Goal: Information Seeking & Learning: Find specific fact

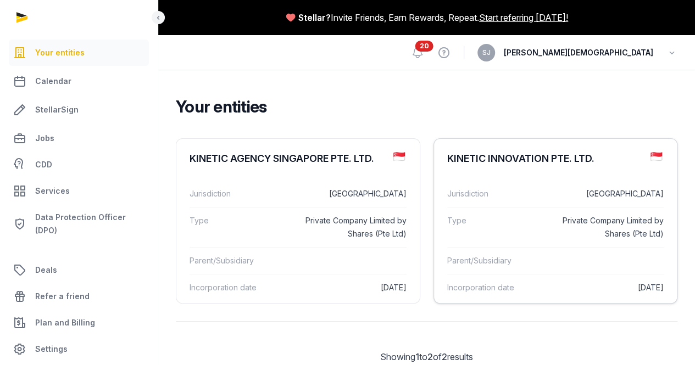
click at [447, 165] on div "KINETIC INNOVATION PTE. LTD." at bounding box center [520, 158] width 147 height 13
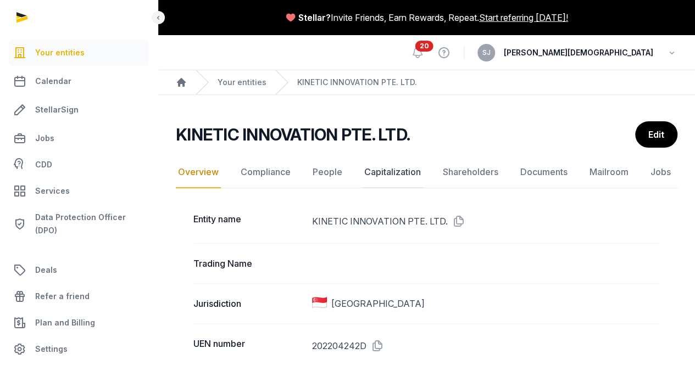
click at [388, 167] on link "Capitalization" at bounding box center [392, 172] width 61 height 32
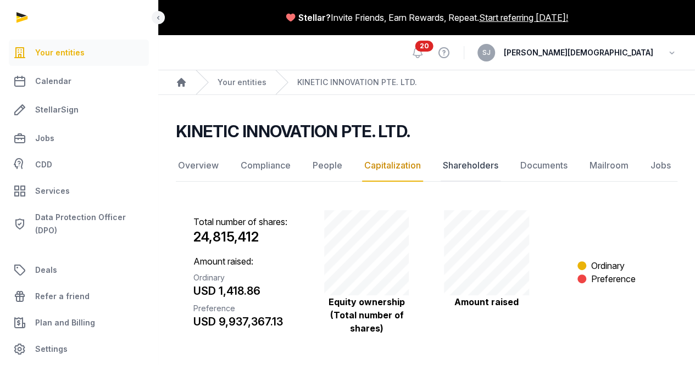
click at [468, 166] on link "Shareholders" at bounding box center [470, 166] width 60 height 32
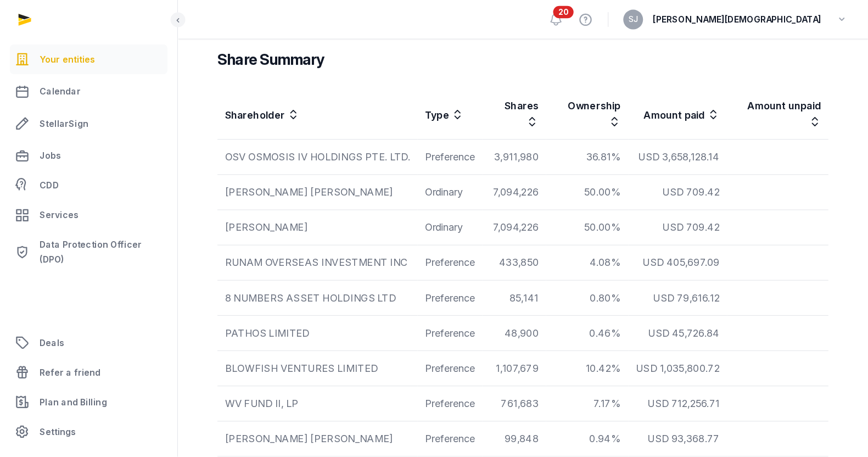
scroll to position [327, 0]
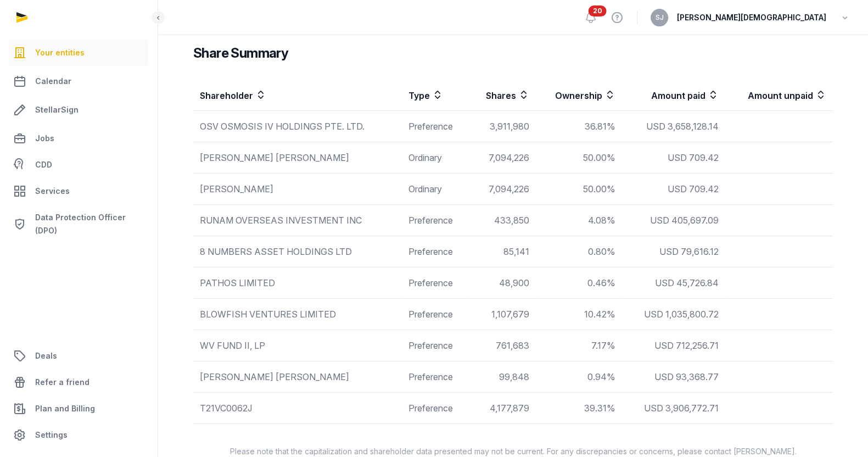
drag, startPoint x: 494, startPoint y: 13, endPoint x: 380, endPoint y: 60, distance: 123.6
click at [380, 60] on h3 "Share Summary" at bounding box center [513, 53] width 640 height 18
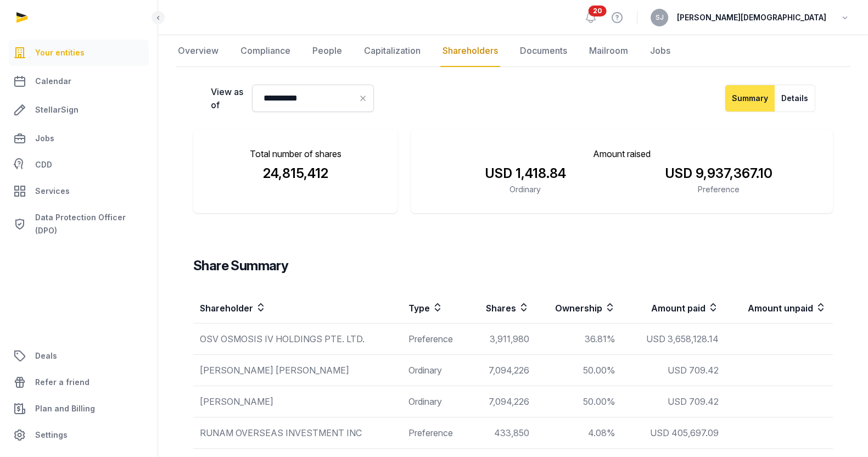
scroll to position [348, 0]
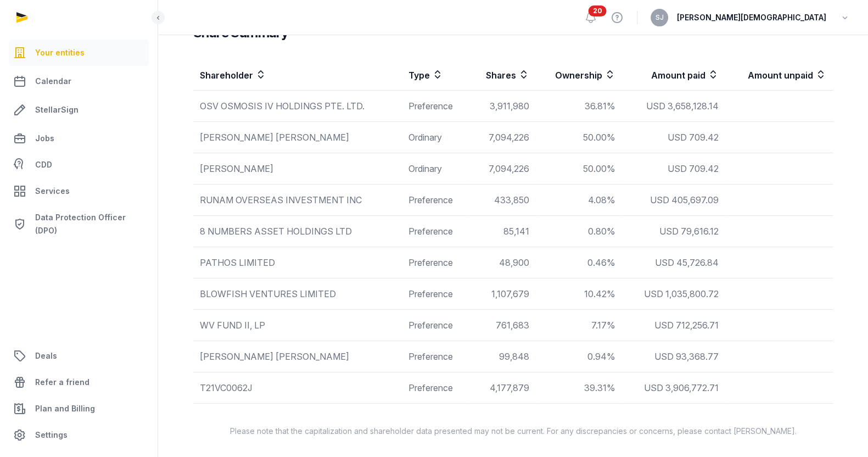
drag, startPoint x: 191, startPoint y: 105, endPoint x: 393, endPoint y: 61, distance: 206.8
click at [393, 61] on div "Share Summary Shareholder Type Shares Ownership Amount paid Amount unpaid OSV O…" at bounding box center [513, 205] width 675 height 406
click at [340, 61] on th "Shareholder" at bounding box center [297, 74] width 209 height 31
click at [231, 365] on div "T21VC0062J" at bounding box center [297, 387] width 195 height 13
click at [266, 365] on div "T21VC0062J" at bounding box center [297, 387] width 195 height 13
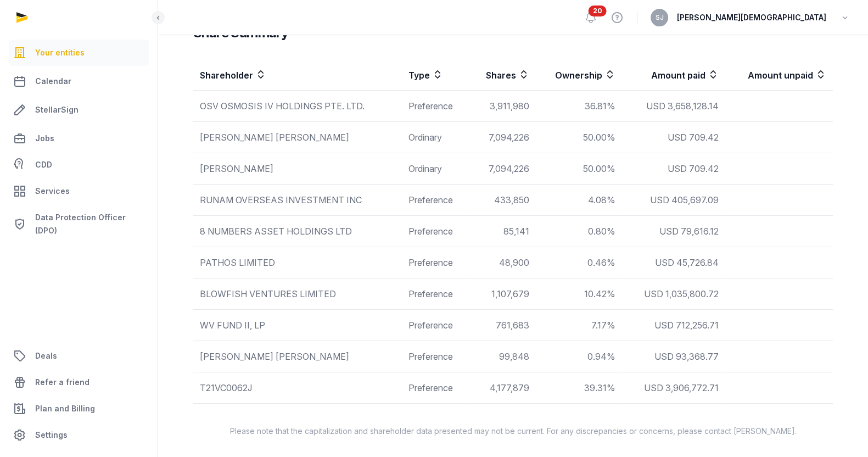
click at [266, 365] on div "T21VC0062J" at bounding box center [297, 387] width 195 height 13
click at [389, 365] on td "T21VC0062J" at bounding box center [297, 387] width 209 height 31
drag, startPoint x: 255, startPoint y: 387, endPoint x: 195, endPoint y: 389, distance: 60.4
click at [195, 365] on td "T21VC0062J" at bounding box center [297, 387] width 209 height 31
copy div "T21VC0062J"
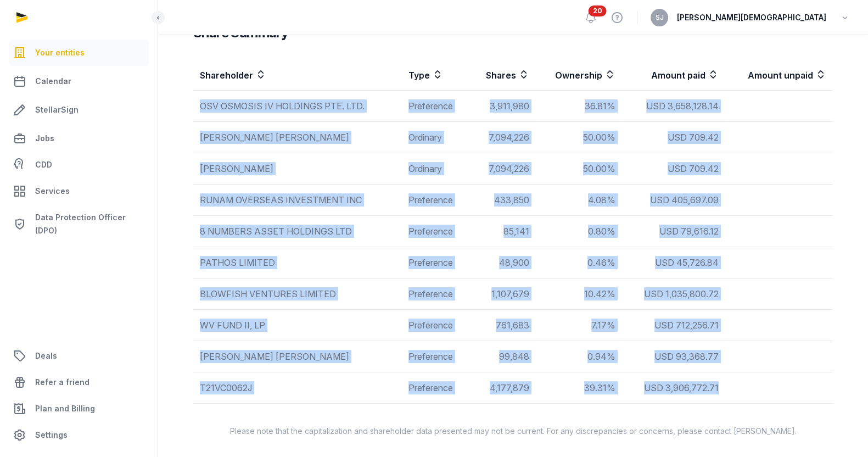
drag, startPoint x: 195, startPoint y: 107, endPoint x: 755, endPoint y: 390, distance: 627.9
click at [694, 365] on tbody "OSV OSMOSIS IV HOLDINGS PTE. LTD. Preference 3,911,980 36.81% USD 3,658,128.14 …" at bounding box center [513, 247] width 640 height 313
copy tbody "OSV OSMOSIS IV HOLDINGS PTE. LTD. Preference 3,911,980 36.81% USD 3,658,128.14 …"
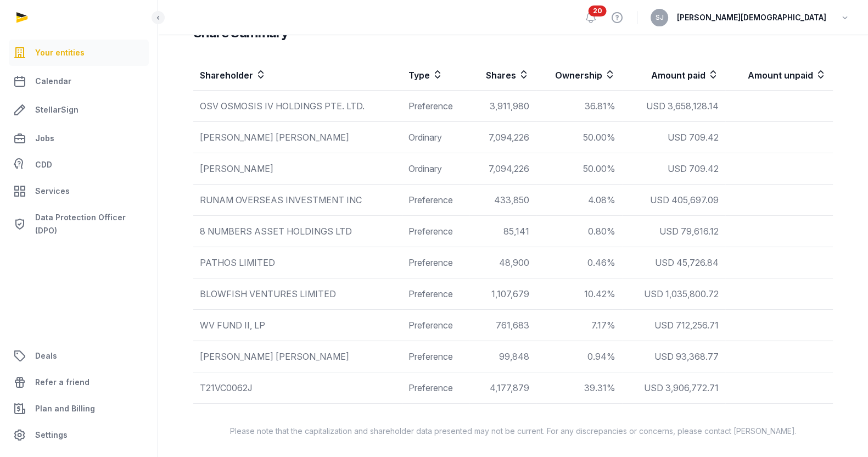
click at [383, 49] on div "Share Summary Shareholder Type Shares Ownership Amount paid Amount unpaid OSV O…" at bounding box center [513, 213] width 640 height 379
